Goal: Find specific page/section: Find specific page/section

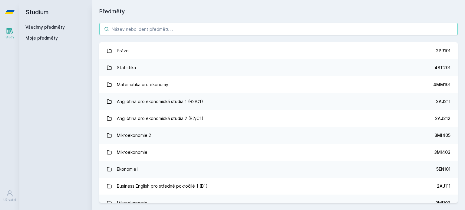
click at [361, 25] on input "search" at bounding box center [278, 29] width 359 height 12
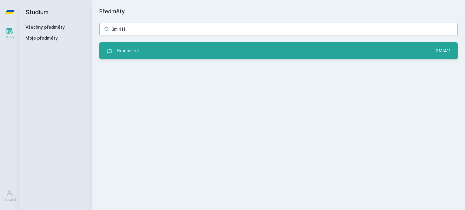
type input "3mi411"
click at [282, 55] on link "Ekonomie II. 3MI411" at bounding box center [278, 50] width 359 height 17
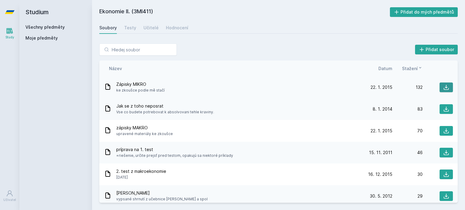
click at [443, 87] on icon at bounding box center [446, 87] width 6 height 6
click at [446, 130] on button at bounding box center [446, 131] width 13 height 10
click at [131, 29] on div "Testy" at bounding box center [130, 28] width 12 height 6
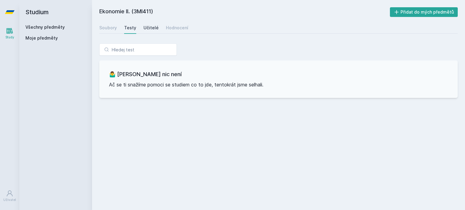
click at [145, 29] on div "Učitelé" at bounding box center [151, 28] width 15 height 6
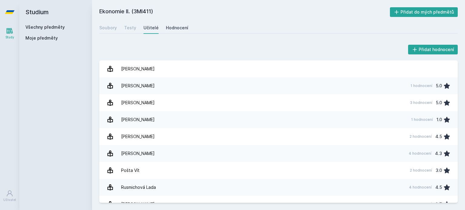
click at [170, 31] on link "Hodnocení" at bounding box center [177, 28] width 22 height 12
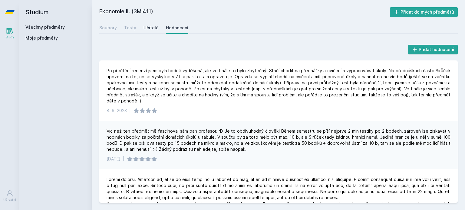
click at [147, 29] on div "Učitelé" at bounding box center [151, 28] width 15 height 6
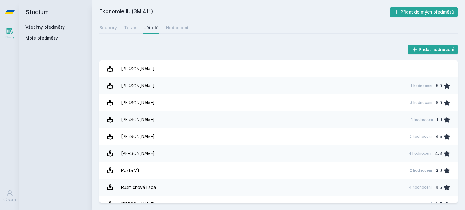
click at [121, 31] on div "Soubory Testy Učitelé Hodnocení" at bounding box center [278, 28] width 359 height 12
click at [125, 29] on div "Testy" at bounding box center [130, 28] width 12 height 6
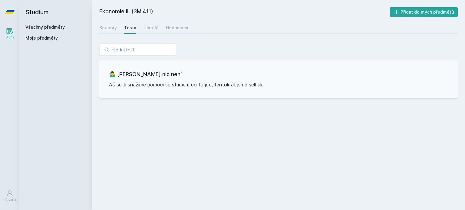
click at [119, 28] on div "Soubory Testy Učitelé Hodnocení" at bounding box center [278, 28] width 359 height 12
click at [101, 26] on div "Soubory" at bounding box center [108, 28] width 18 height 6
